Goal: Transaction & Acquisition: Book appointment/travel/reservation

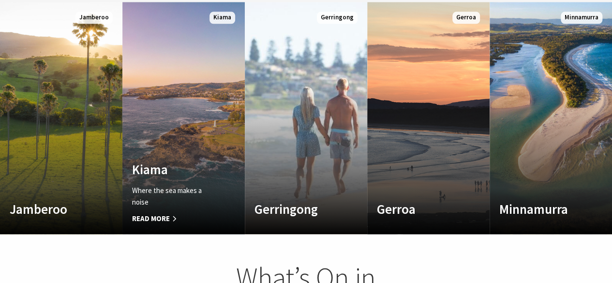
scroll to position [544, 0]
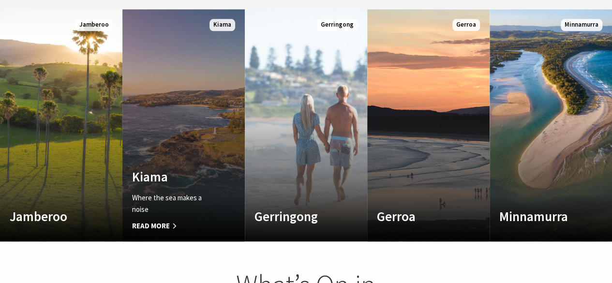
click at [172, 169] on h4 "Kiama" at bounding box center [174, 176] width 85 height 15
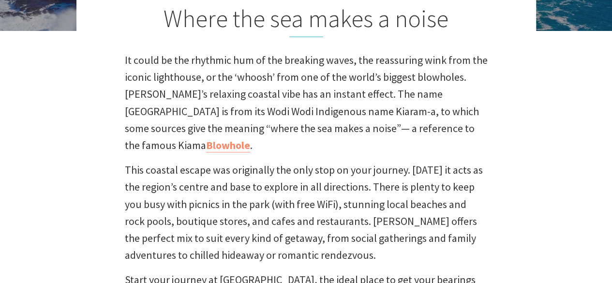
scroll to position [284, 0]
click at [250, 139] on link "Blowhole" at bounding box center [228, 146] width 44 height 14
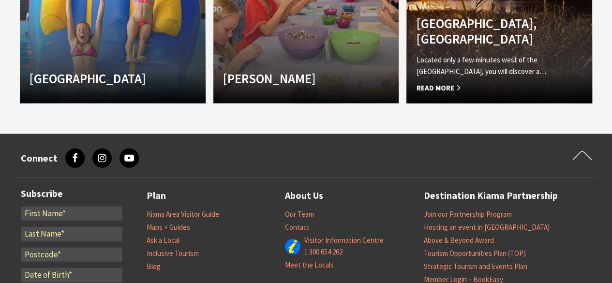
scroll to position [1070, 0]
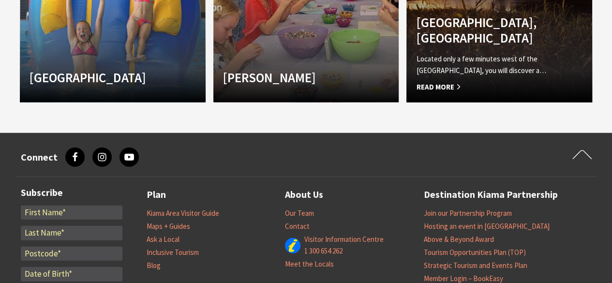
click at [464, 41] on h4 "[GEOGRAPHIC_DATA], [GEOGRAPHIC_DATA]" at bounding box center [485, 30] width 138 height 31
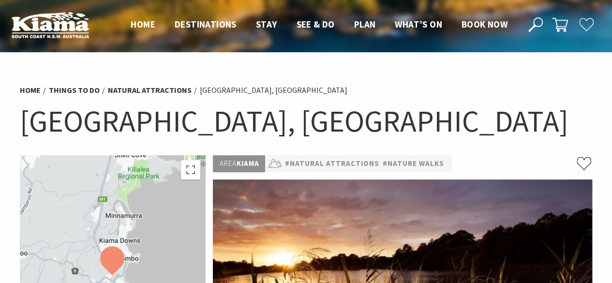
click at [476, 16] on header "Open Nav Close Nav Home Destinations Towns & Villages Kiama Gerringong Gerroa J…" at bounding box center [306, 25] width 612 height 50
click at [479, 22] on span "Book now" at bounding box center [485, 24] width 46 height 12
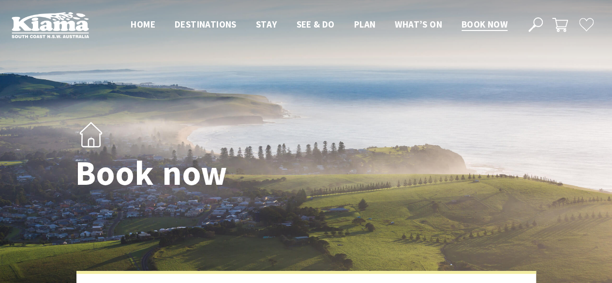
select select "3"
select select "2"
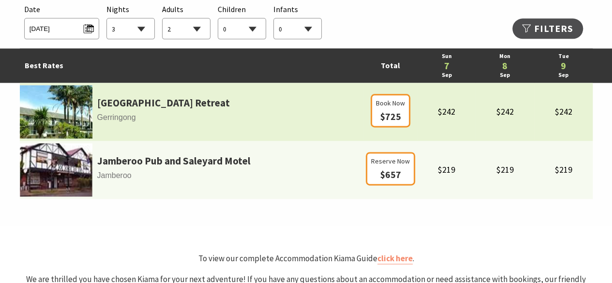
scroll to position [592, 0]
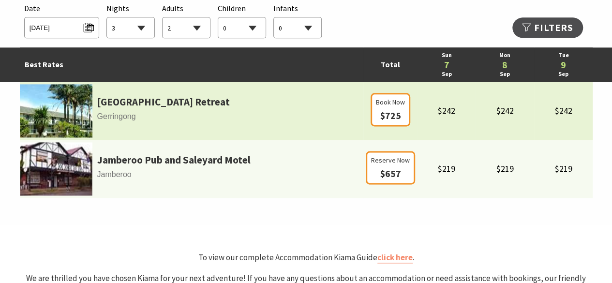
click at [118, 110] on span "Gerringong" at bounding box center [192, 116] width 344 height 13
click at [67, 118] on img at bounding box center [56, 110] width 73 height 53
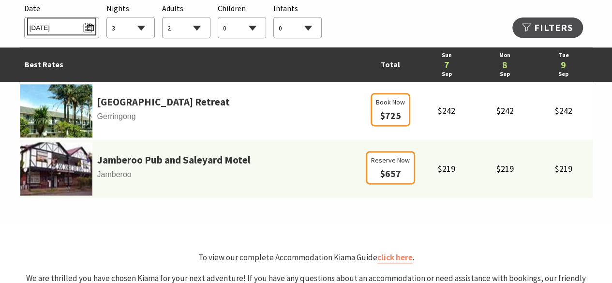
click at [88, 25] on span "Sun 07/09/2025" at bounding box center [62, 26] width 64 height 13
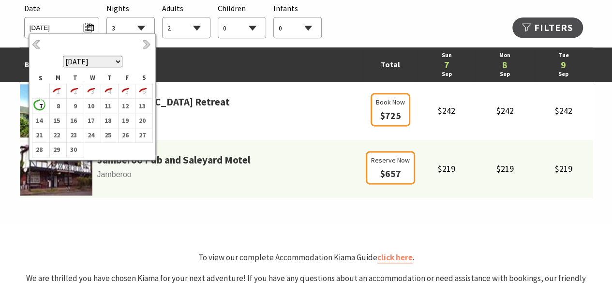
click at [118, 63] on select "September 2025 October 2025 November 2025 December 2025 January 2026 February 2…" at bounding box center [93, 62] width 60 height 12
click at [128, 91] on b "3" at bounding box center [125, 91] width 13 height 13
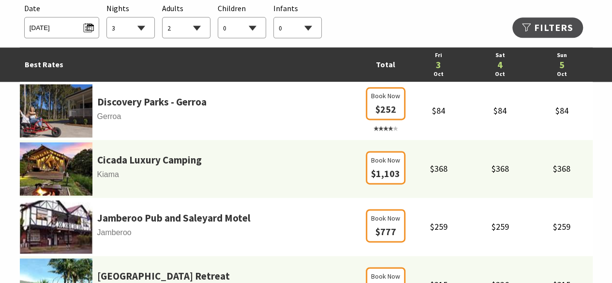
click at [141, 34] on select "1 2 3 4 5 6 7 8 9 10 11 12 13 14 15 16 17 18 19 20 21 22 23 24 25 26 27 28 29 30" at bounding box center [130, 27] width 47 height 21
click at [406, 24] on div "Searching for Accommodation Date Fri 03/10/2025 Nights 1 2 3 4 5 6 7 8 9 10 11 …" at bounding box center [306, 20] width 573 height 45
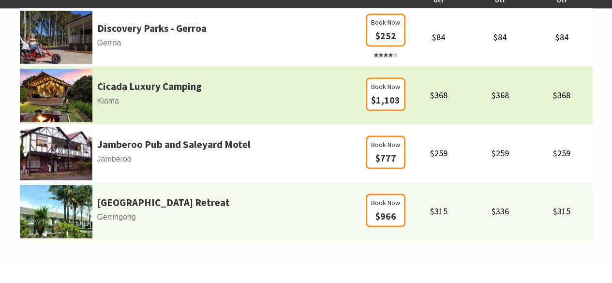
scroll to position [647, 0]
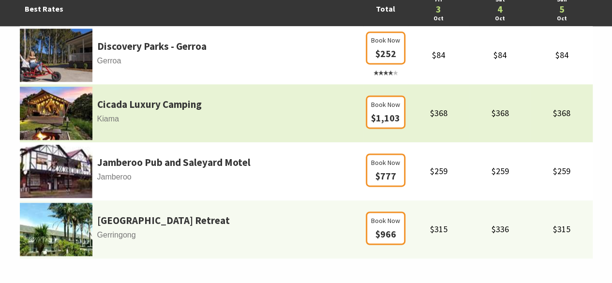
click at [211, 127] on td "Cicada Luxury Camping Kiama" at bounding box center [192, 113] width 344 height 58
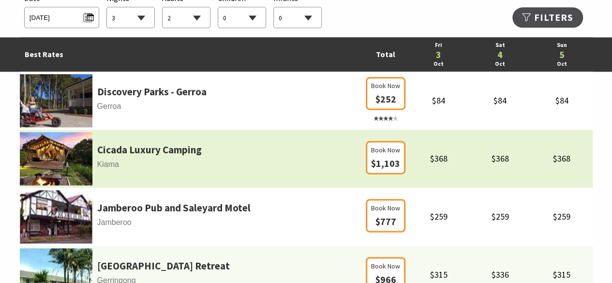
scroll to position [602, 0]
click at [126, 152] on link "Cicada Luxury Camping" at bounding box center [149, 150] width 105 height 16
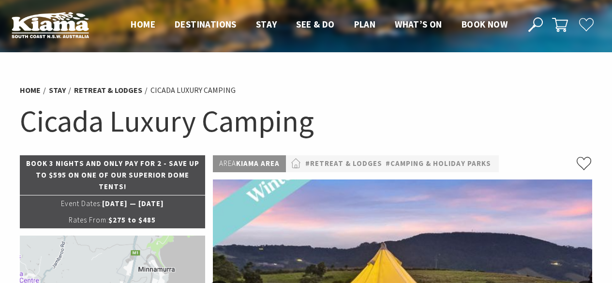
select select "3"
select select "2"
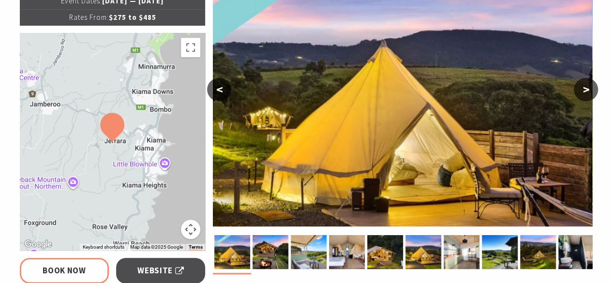
scroll to position [201, 0]
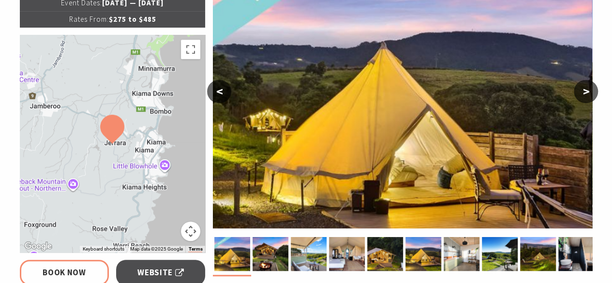
click at [589, 86] on button ">" at bounding box center [586, 91] width 24 height 23
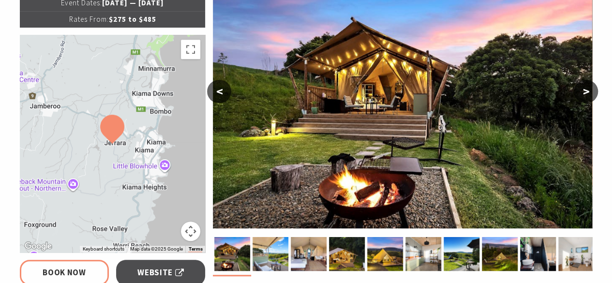
click at [589, 86] on button ">" at bounding box center [586, 91] width 24 height 23
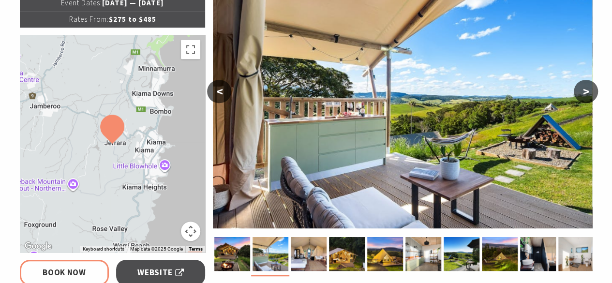
click at [589, 86] on button ">" at bounding box center [586, 91] width 24 height 23
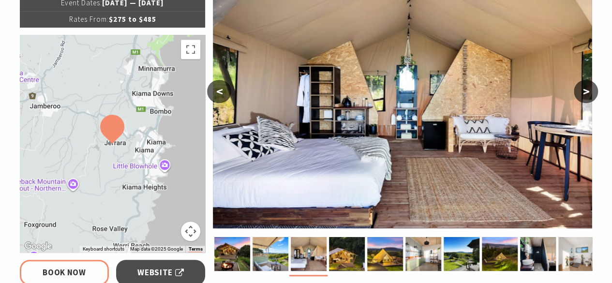
click at [589, 86] on button ">" at bounding box center [586, 91] width 24 height 23
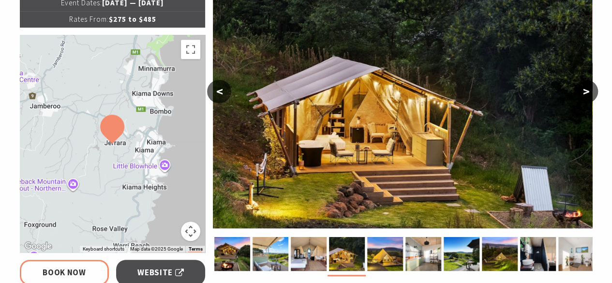
click at [589, 86] on button ">" at bounding box center [586, 91] width 24 height 23
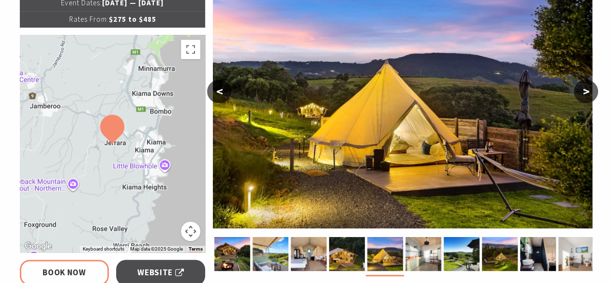
click at [589, 86] on button ">" at bounding box center [586, 91] width 24 height 23
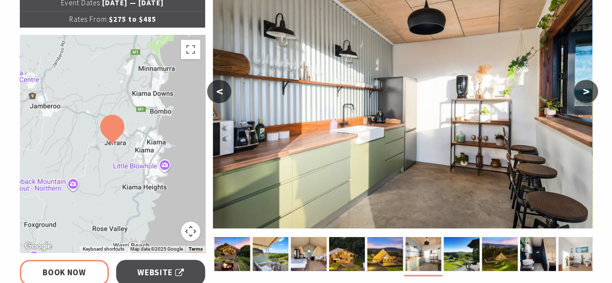
click at [589, 86] on button ">" at bounding box center [586, 91] width 24 height 23
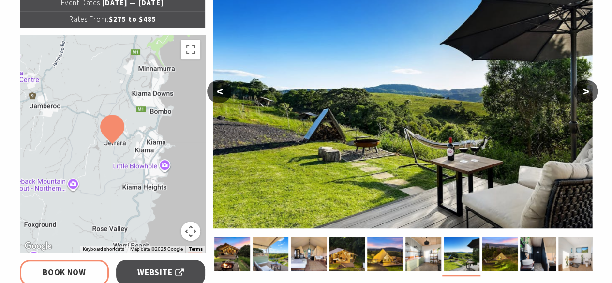
click at [589, 86] on button ">" at bounding box center [586, 91] width 24 height 23
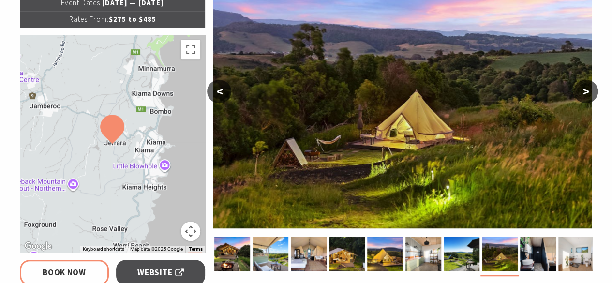
click at [589, 86] on button ">" at bounding box center [586, 91] width 24 height 23
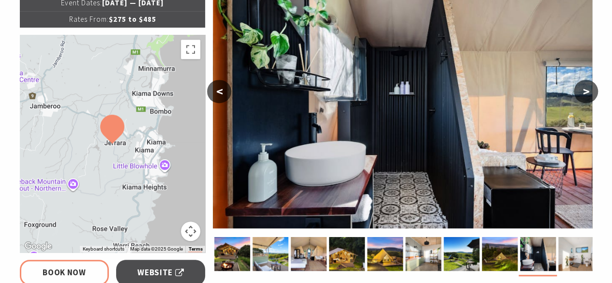
click at [589, 86] on button ">" at bounding box center [586, 91] width 24 height 23
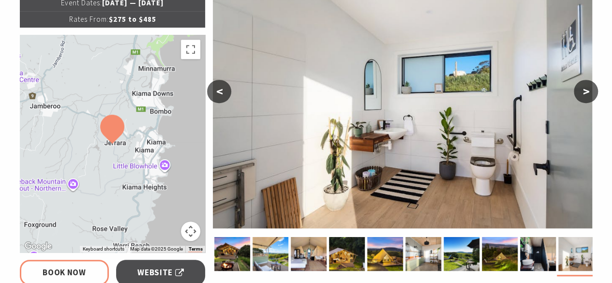
click at [589, 86] on button ">" at bounding box center [586, 91] width 24 height 23
click at [218, 91] on button "<" at bounding box center [219, 91] width 24 height 23
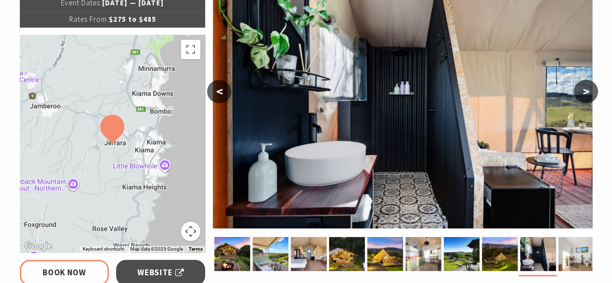
click at [218, 91] on button "<" at bounding box center [219, 91] width 24 height 23
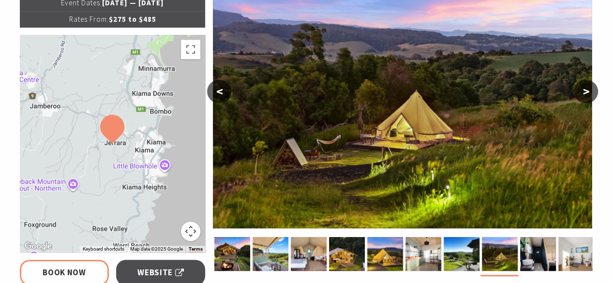
click at [218, 91] on button "<" at bounding box center [219, 91] width 24 height 23
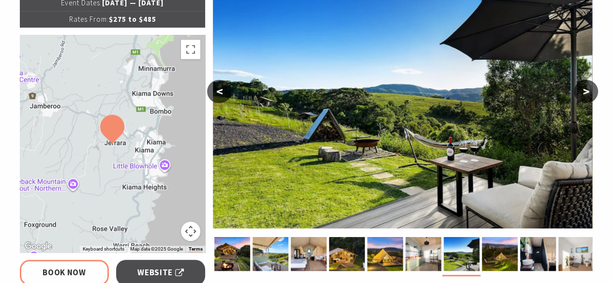
click at [218, 91] on button "<" at bounding box center [219, 91] width 24 height 23
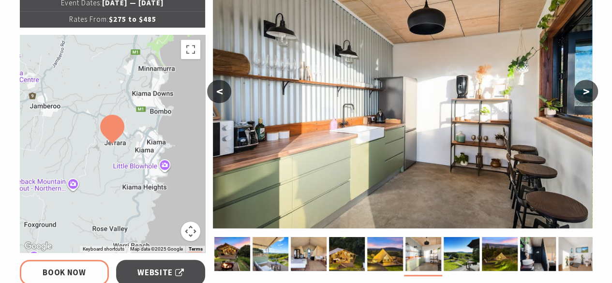
click at [218, 91] on button "<" at bounding box center [219, 91] width 24 height 23
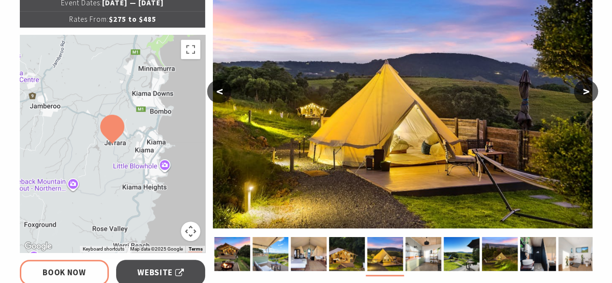
click at [218, 91] on button "<" at bounding box center [219, 91] width 24 height 23
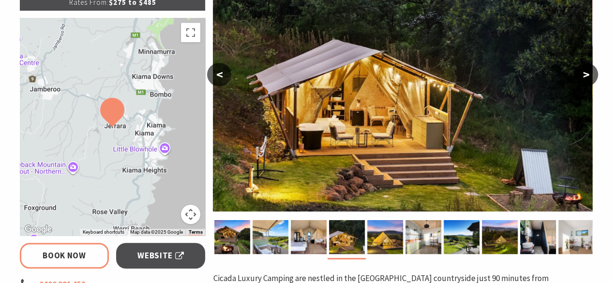
scroll to position [218, 0]
